Goal: Information Seeking & Learning: Learn about a topic

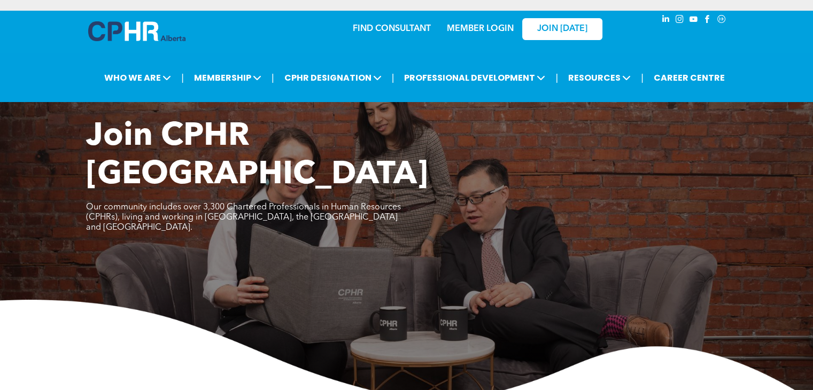
click at [55, 300] on img at bounding box center [406, 351] width 813 height 102
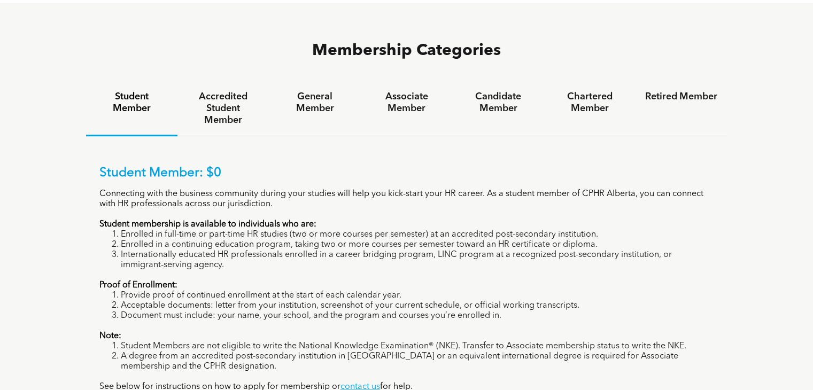
scroll to position [705, 0]
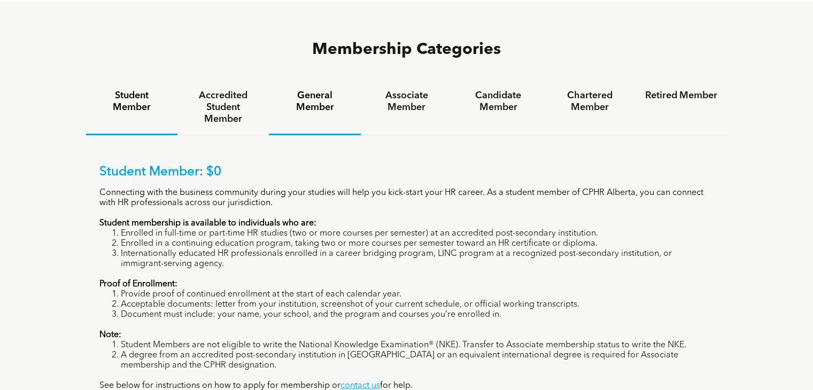
click at [319, 90] on h4 "General Member" at bounding box center [314, 102] width 72 height 24
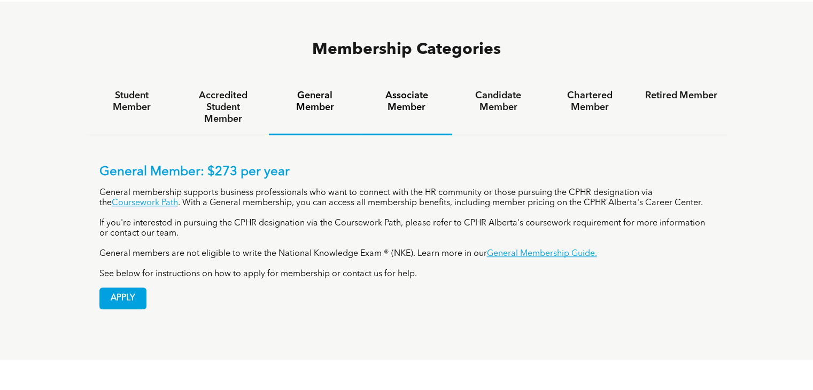
click at [416, 80] on div "Associate Member" at bounding box center [406, 107] width 91 height 55
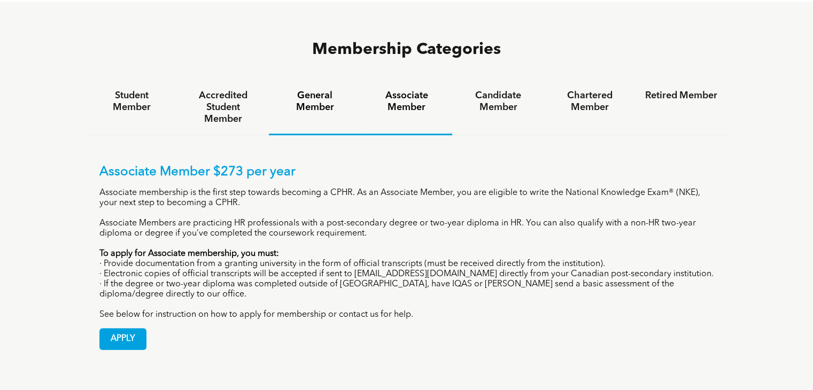
click at [315, 80] on div "General Member" at bounding box center [314, 107] width 91 height 55
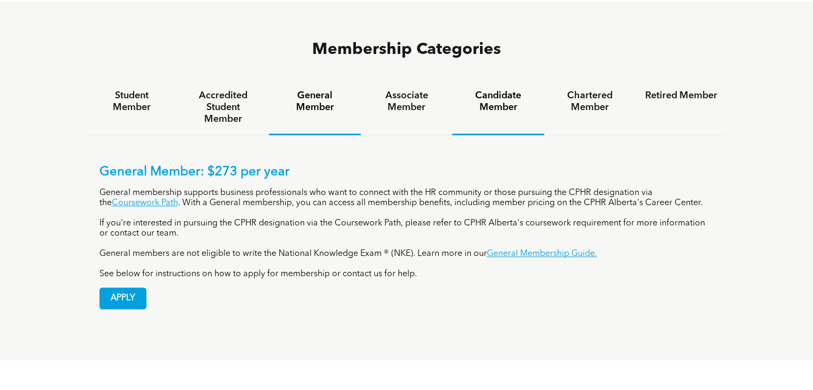
click at [500, 80] on div "Candidate Member" at bounding box center [497, 107] width 91 height 55
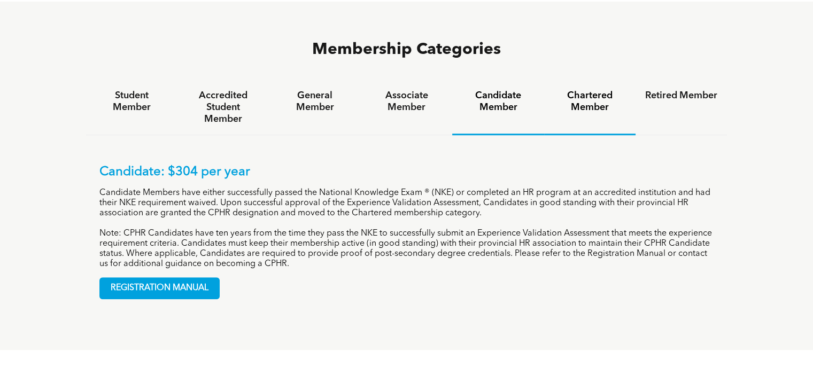
click at [583, 80] on div "Chartered Member" at bounding box center [589, 107] width 91 height 55
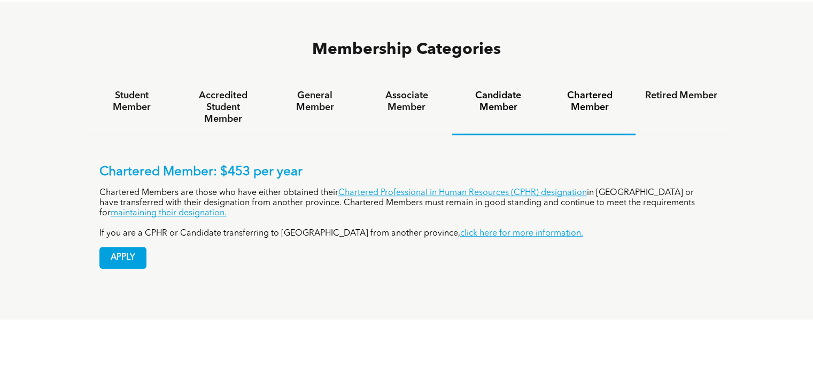
click at [477, 80] on div "Candidate Member" at bounding box center [497, 107] width 91 height 55
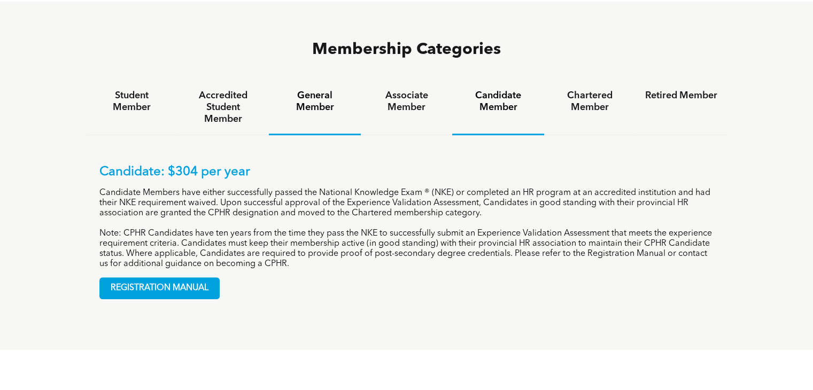
click at [319, 90] on h4 "General Member" at bounding box center [314, 102] width 72 height 24
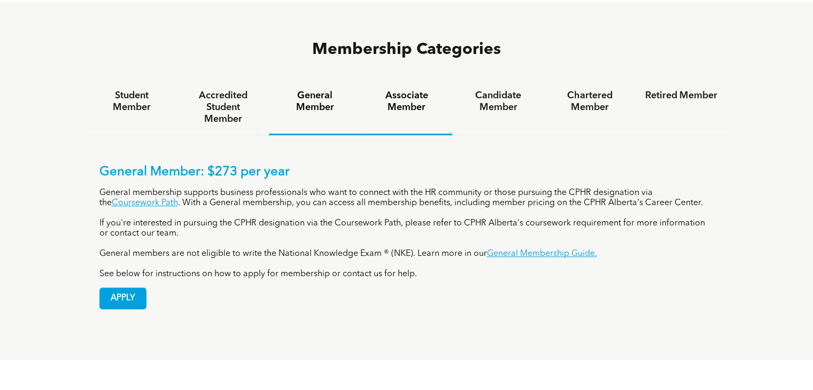
click at [414, 80] on div "Associate Member" at bounding box center [406, 107] width 91 height 55
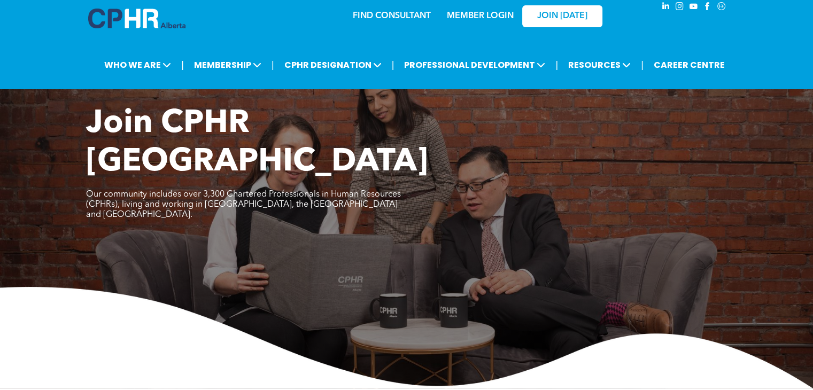
scroll to position [0, 0]
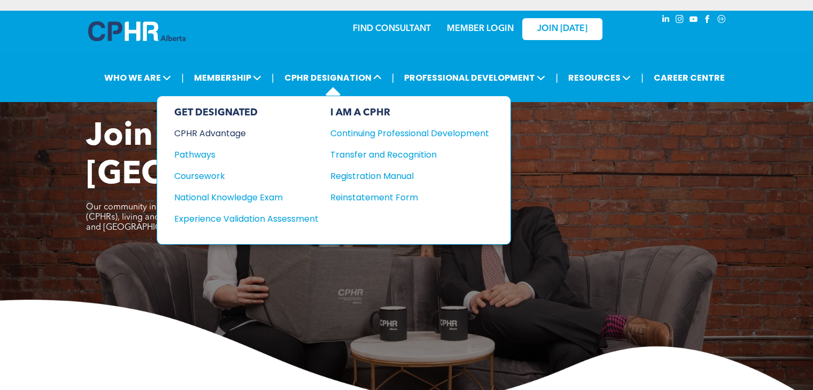
click at [220, 135] on div "CPHR Advantage" at bounding box center [239, 133] width 130 height 13
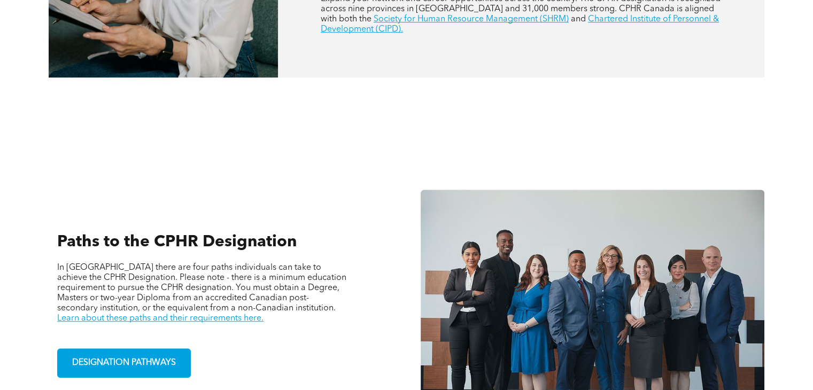
scroll to position [705, 0]
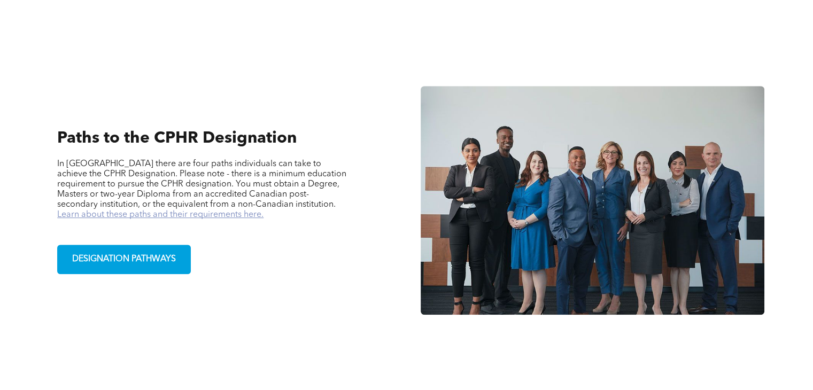
click at [263, 210] on link "Learn about these paths and their requirements here." at bounding box center [160, 214] width 206 height 9
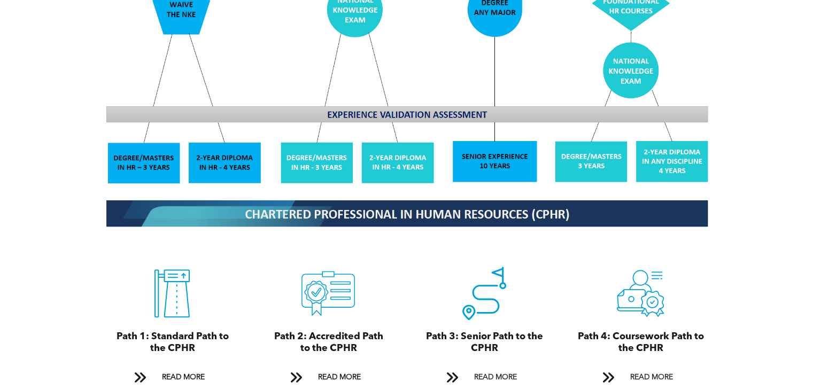
scroll to position [1026, 0]
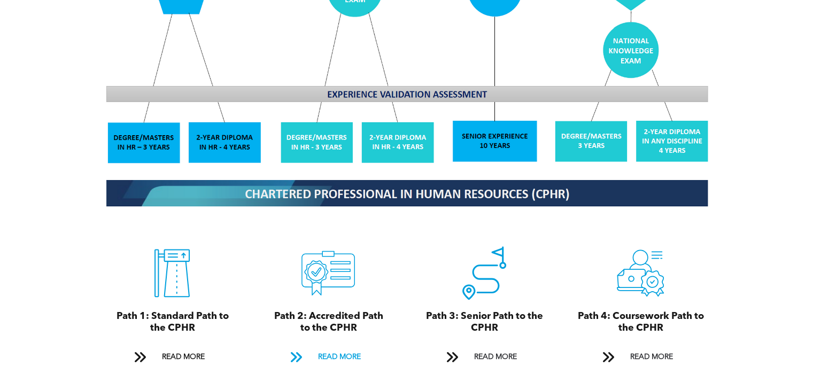
click at [331, 348] on span "READ MORE" at bounding box center [339, 357] width 50 height 20
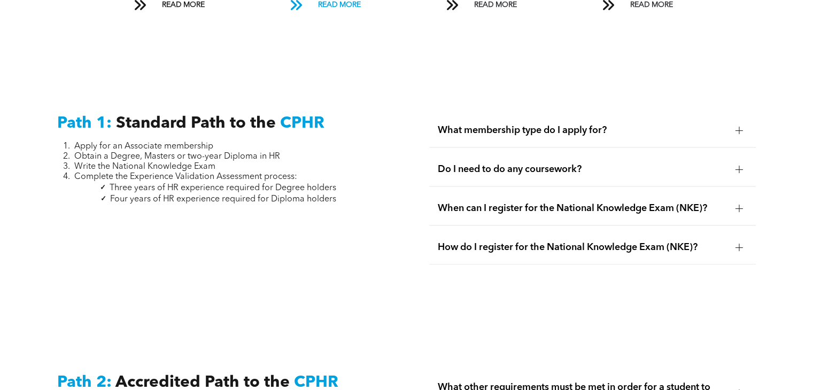
scroll to position [1399, 0]
